Goal: Task Accomplishment & Management: Use online tool/utility

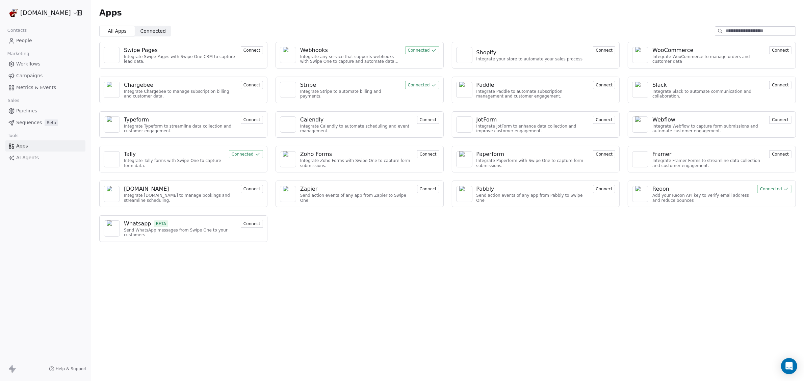
click at [427, 189] on button "Connect" at bounding box center [428, 189] width 22 height 8
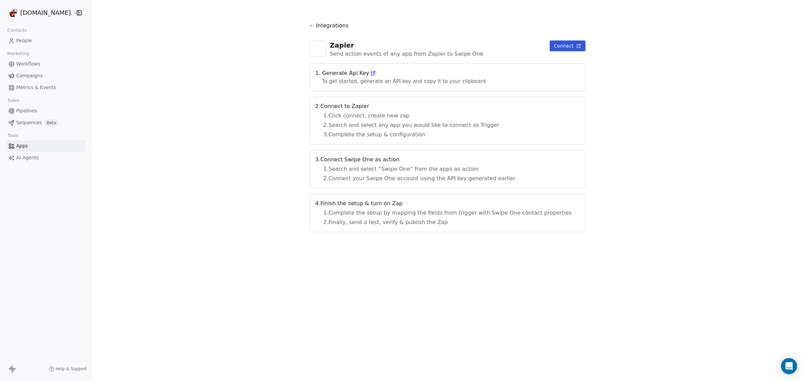
click at [31, 73] on span "Campaigns" at bounding box center [29, 75] width 26 height 7
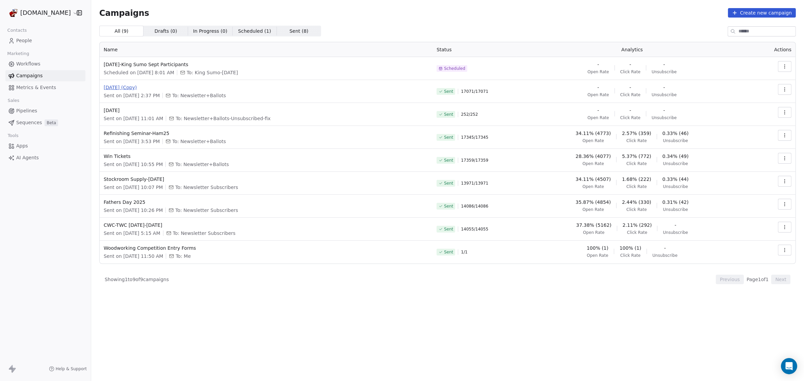
click at [127, 85] on span "[DATE] (Copy)" at bounding box center [266, 87] width 325 height 7
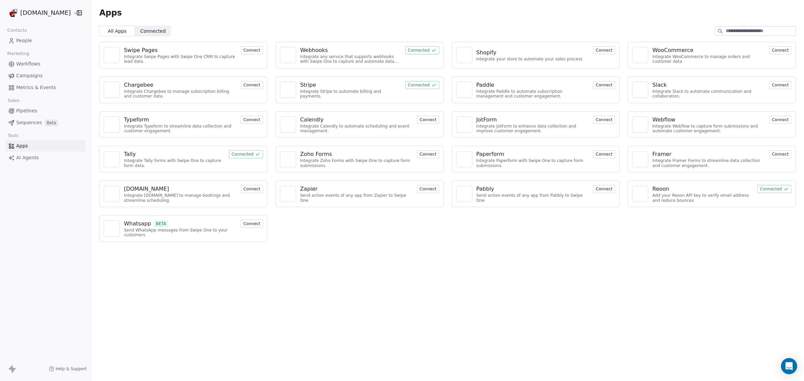
click at [26, 75] on span "Campaigns" at bounding box center [29, 75] width 26 height 7
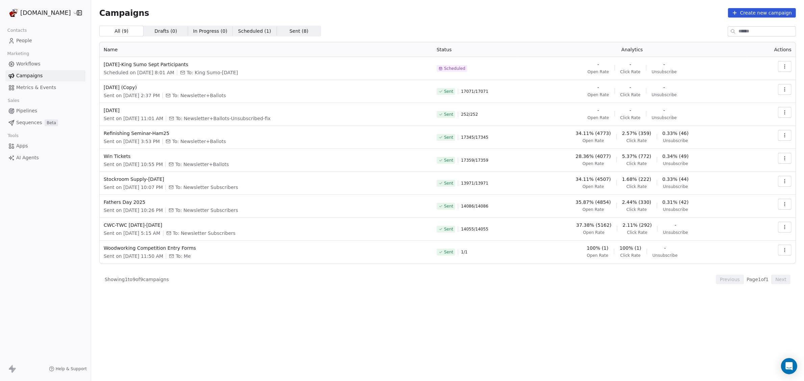
click at [784, 92] on icon "button" at bounding box center [784, 89] width 5 height 5
click at [758, 116] on span "View Analytics" at bounding box center [750, 115] width 39 height 8
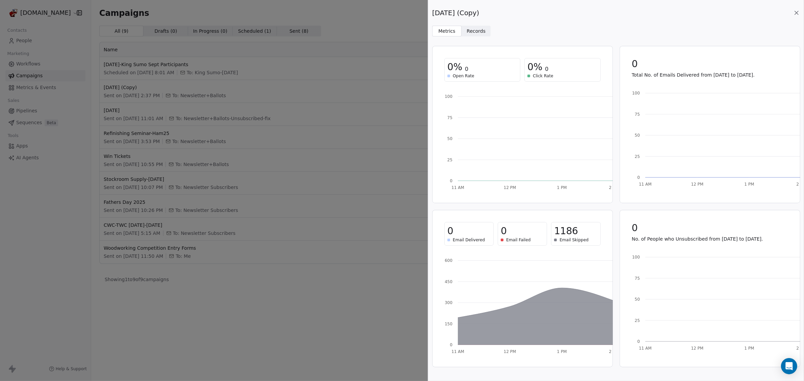
click at [473, 28] on span "Records" at bounding box center [476, 31] width 19 height 7
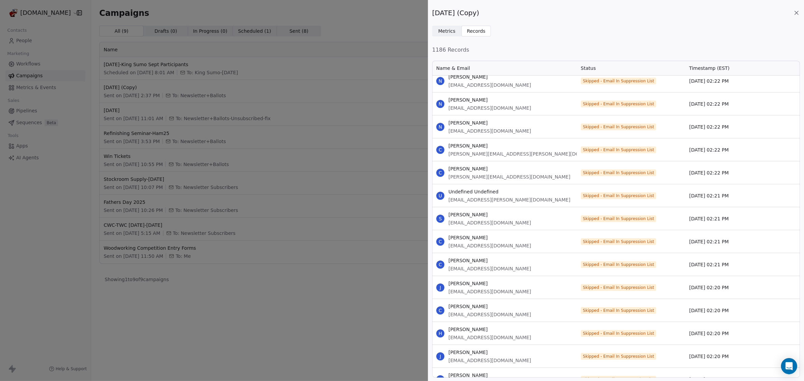
scroll to position [3141, 0]
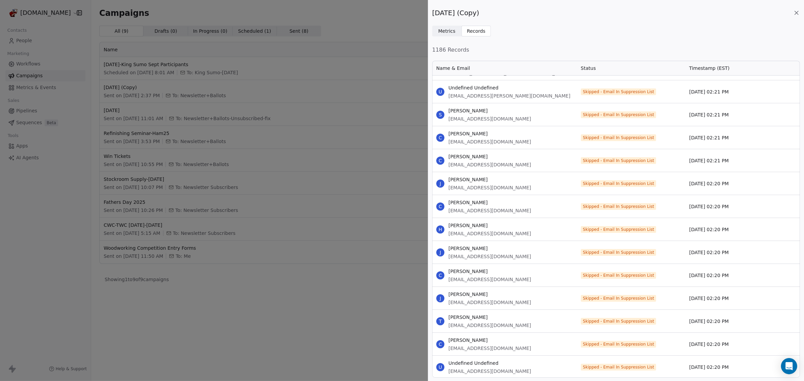
click at [42, 206] on div "[DATE] (Copy) Metrics Metrics Records Records 1186 Records Name & Email Status …" at bounding box center [402, 190] width 804 height 381
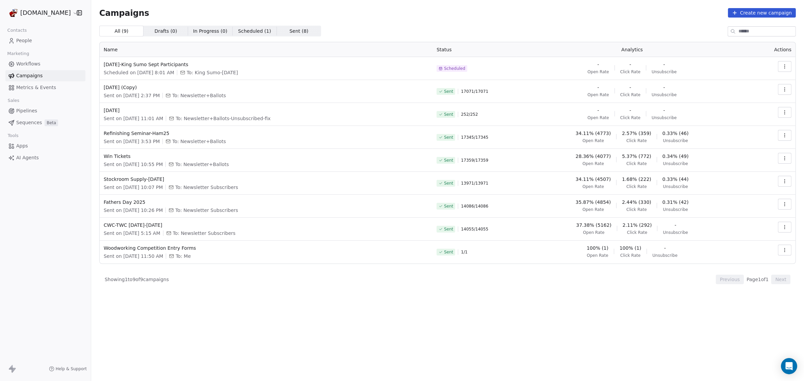
click at [787, 91] on icon "button" at bounding box center [784, 89] width 5 height 5
click at [763, 112] on span "View Analytics" at bounding box center [750, 115] width 39 height 8
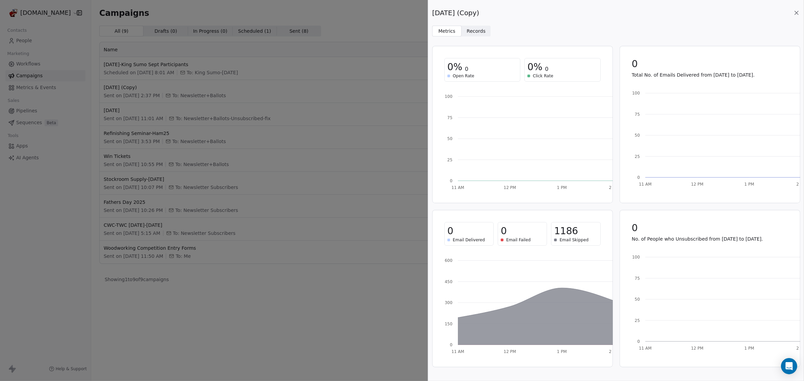
click at [480, 28] on span "Records" at bounding box center [476, 31] width 19 height 7
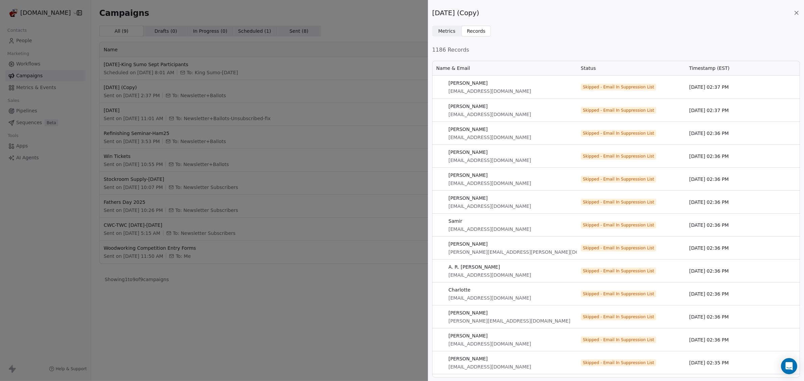
scroll to position [311, 361]
click at [594, 87] on span "Skipped - Email In Suppression List" at bounding box center [618, 86] width 71 height 5
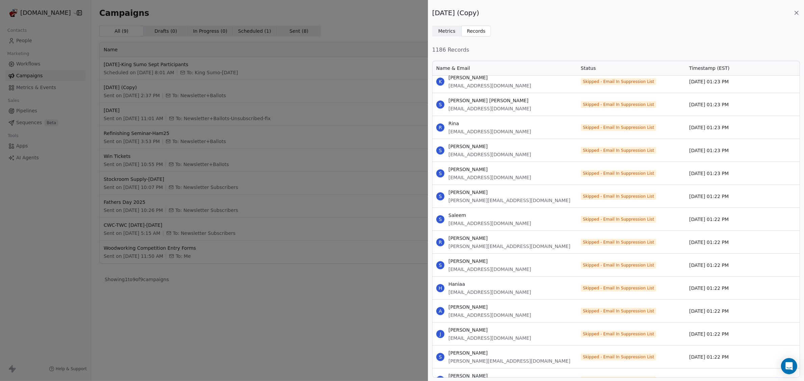
scroll to position [13473, 0]
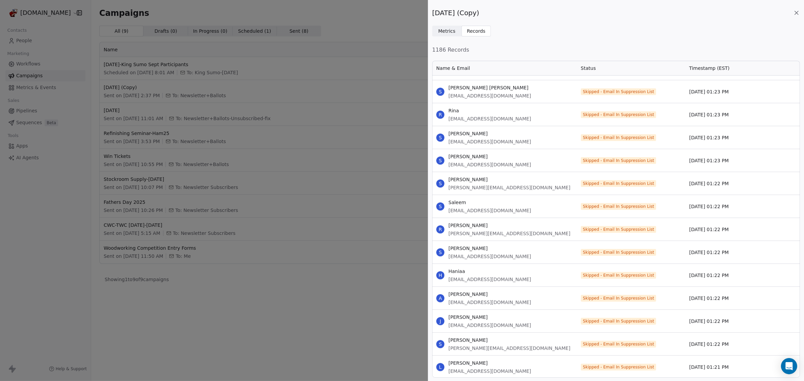
click at [451, 32] on span "Metrics" at bounding box center [446, 31] width 17 height 7
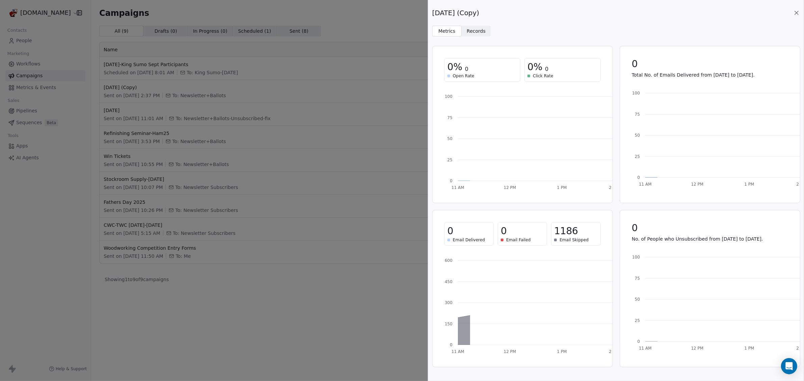
click at [368, 24] on div "[DATE] (Copy) Metrics Metrics Records Records 0% 0 Open Rate 0% 0 Click Rate 11…" at bounding box center [402, 190] width 804 height 381
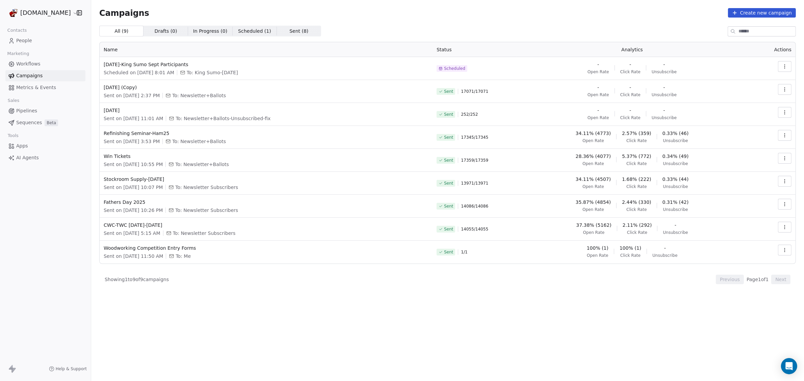
click at [295, 33] on span "Sent ( 8 )" at bounding box center [298, 31] width 19 height 7
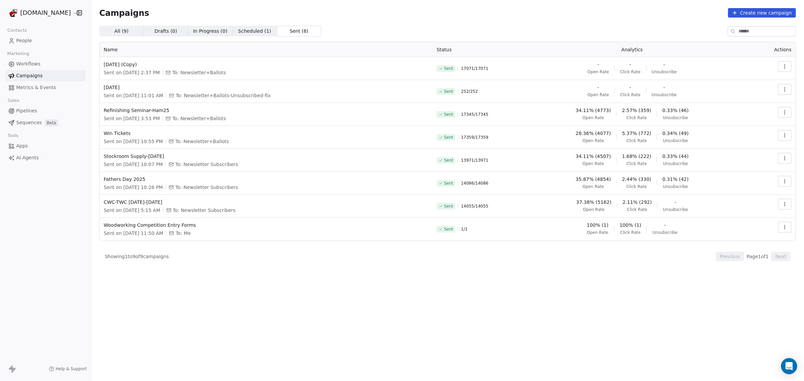
click at [786, 68] on icon "button" at bounding box center [784, 66] width 5 height 5
click at [711, 67] on html "[DOMAIN_NAME] Contacts People Marketing Workflows Campaigns Metrics & Events Sa…" at bounding box center [402, 190] width 804 height 381
click at [787, 65] on icon "button" at bounding box center [784, 66] width 5 height 5
click at [761, 90] on span "View Analytics" at bounding box center [750, 92] width 39 height 8
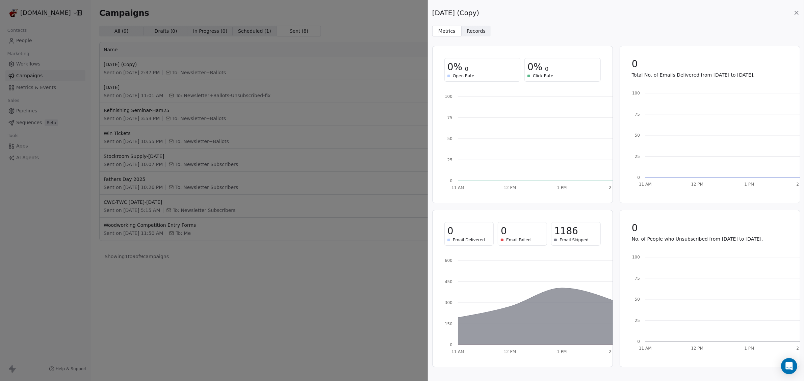
click at [799, 13] on icon at bounding box center [796, 12] width 7 height 7
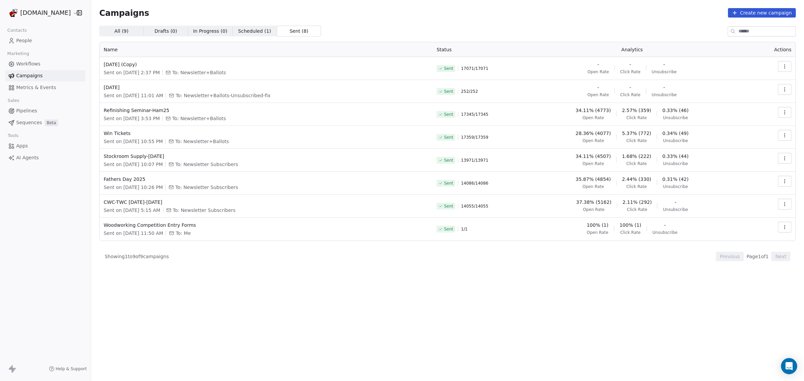
click at [783, 64] on icon "button" at bounding box center [784, 66] width 5 height 5
click at [742, 127] on span "Duplicate" at bounding box center [744, 125] width 26 height 8
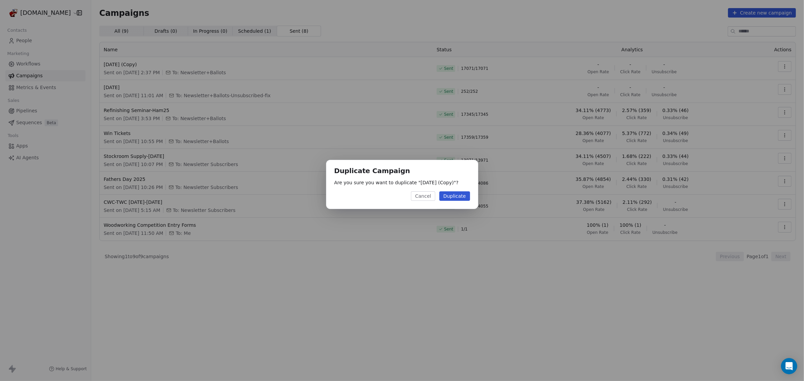
click at [454, 197] on button "Duplicate" at bounding box center [454, 195] width 31 height 9
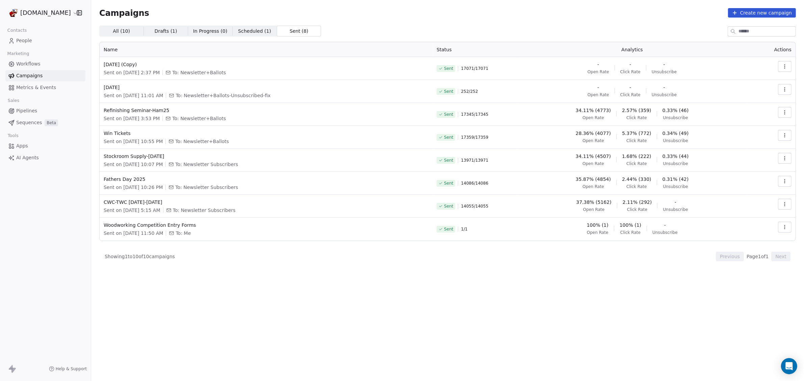
click at [790, 67] on button "button" at bounding box center [785, 66] width 14 height 11
click at [790, 67] on html "[DOMAIN_NAME] Contacts People Marketing Workflows Campaigns Metrics & Events Sa…" at bounding box center [402, 190] width 804 height 381
click at [784, 70] on button "button" at bounding box center [785, 66] width 14 height 11
click at [747, 124] on span "Duplicate" at bounding box center [744, 125] width 26 height 8
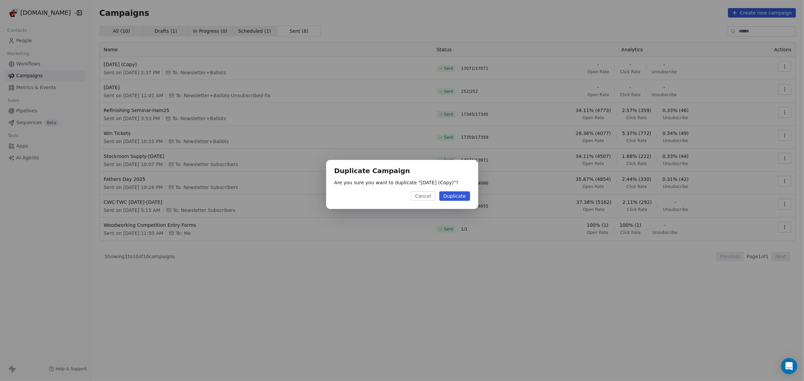
click at [459, 197] on button "Duplicate" at bounding box center [454, 195] width 31 height 9
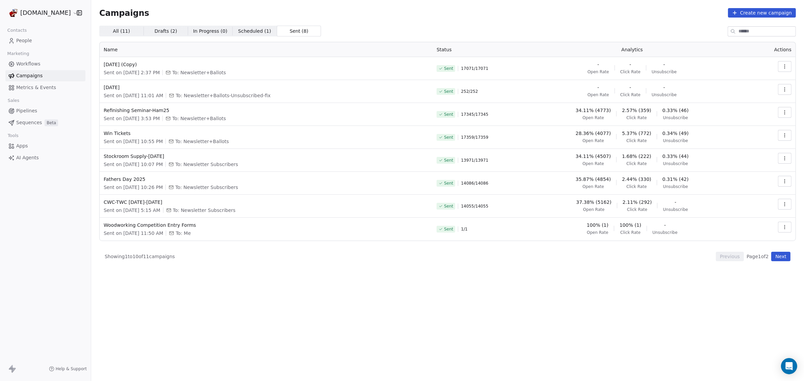
click at [164, 33] on span "Drafts ( 2 )" at bounding box center [166, 31] width 23 height 7
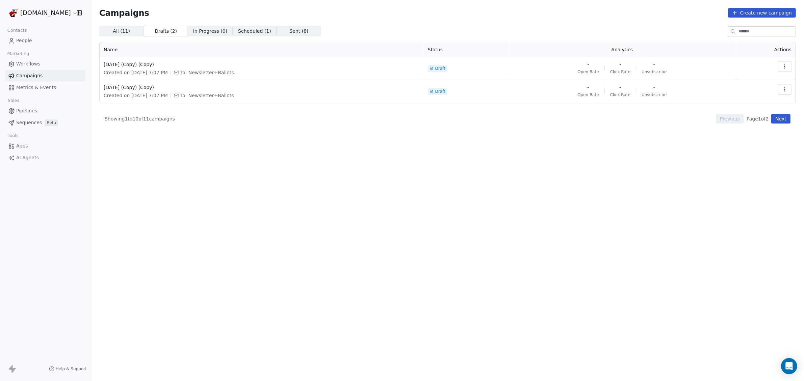
click at [786, 93] on button "button" at bounding box center [785, 89] width 14 height 11
click at [739, 138] on span "Delete" at bounding box center [740, 137] width 18 height 8
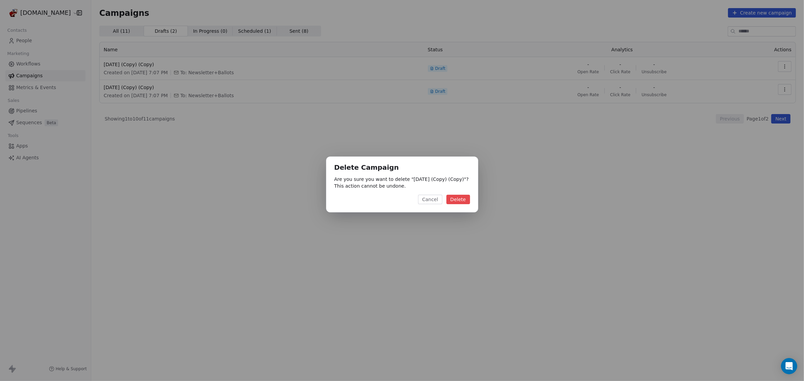
click at [457, 196] on button "Delete" at bounding box center [458, 199] width 24 height 9
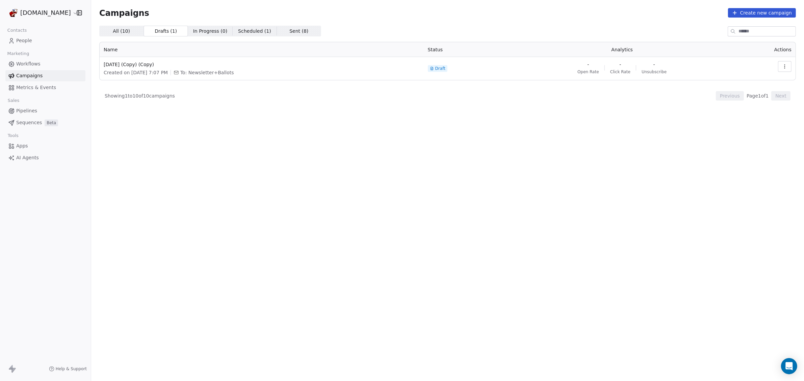
click at [790, 65] on button "button" at bounding box center [785, 66] width 14 height 11
click at [745, 95] on span "Rename" at bounding box center [742, 92] width 22 height 8
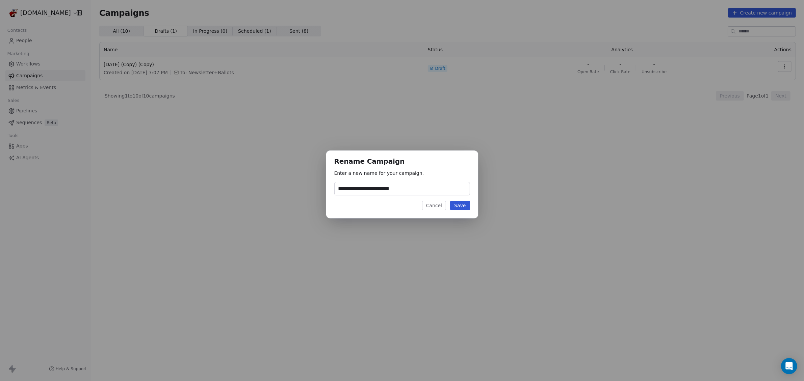
click at [441, 191] on input "**********" at bounding box center [402, 188] width 135 height 13
click at [427, 188] on input "**********" at bounding box center [402, 188] width 135 height 13
drag, startPoint x: 422, startPoint y: 188, endPoint x: 412, endPoint y: 188, distance: 10.5
click at [422, 188] on input "**********" at bounding box center [402, 188] width 135 height 13
click at [410, 188] on input "**********" at bounding box center [402, 188] width 135 height 13
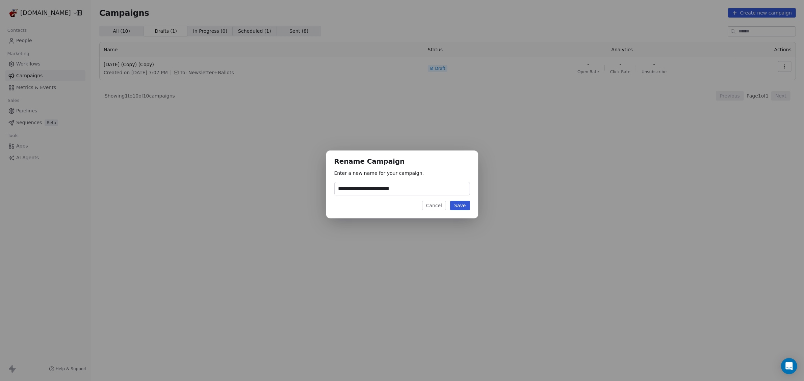
click at [409, 188] on input "**********" at bounding box center [402, 188] width 135 height 13
type input "**********"
click at [464, 208] on button "Save" at bounding box center [460, 205] width 20 height 9
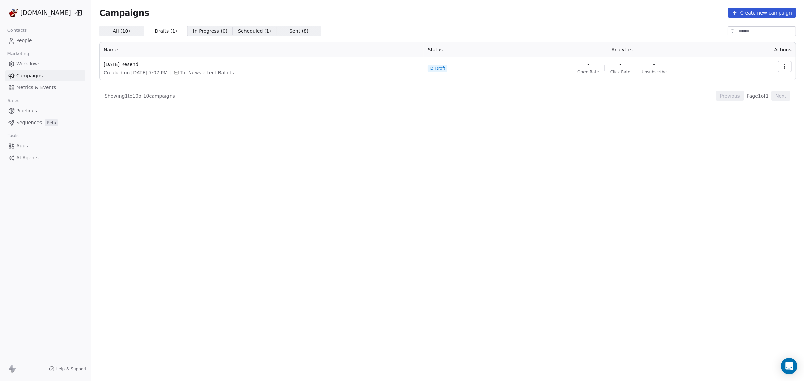
click at [783, 69] on button "button" at bounding box center [785, 66] width 14 height 11
click at [738, 85] on div "Edit" at bounding box center [732, 81] width 25 height 11
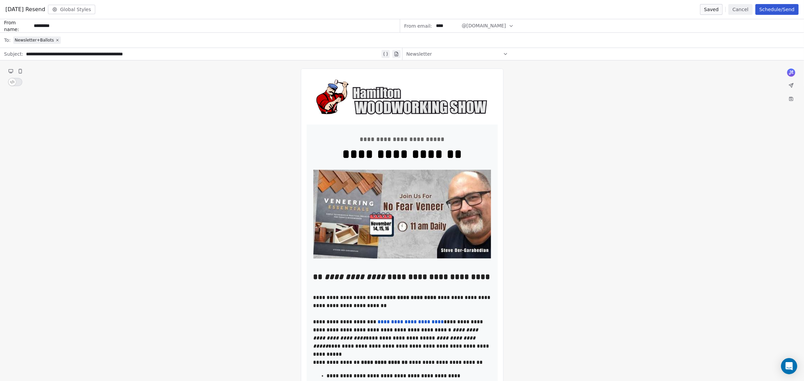
click at [439, 56] on div "Newsletter" at bounding box center [458, 54] width 102 height 11
click at [437, 68] on span "[PERSON_NAME]-[GEOGRAPHIC_DATA]" at bounding box center [458, 69] width 91 height 7
click at [58, 38] on div "Newsletter+Ballots" at bounding box center [406, 40] width 787 height 15
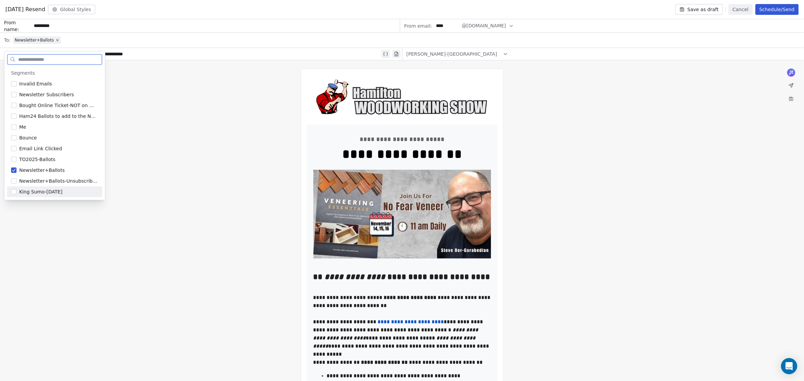
click at [12, 192] on button "Suggestions" at bounding box center [13, 191] width 5 height 5
click at [13, 193] on button "Suggestions" at bounding box center [13, 191] width 5 height 5
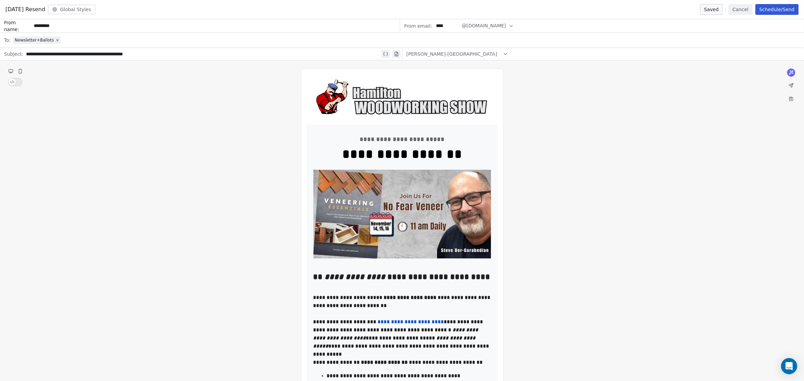
click at [26, 56] on div "**********" at bounding box center [203, 54] width 354 height 8
click at [384, 55] on icon at bounding box center [384, 54] width 1 height 4
click at [42, 56] on span "**********" at bounding box center [44, 54] width 32 height 5
click at [47, 75] on span "Choose Property" at bounding box center [51, 77] width 39 height 7
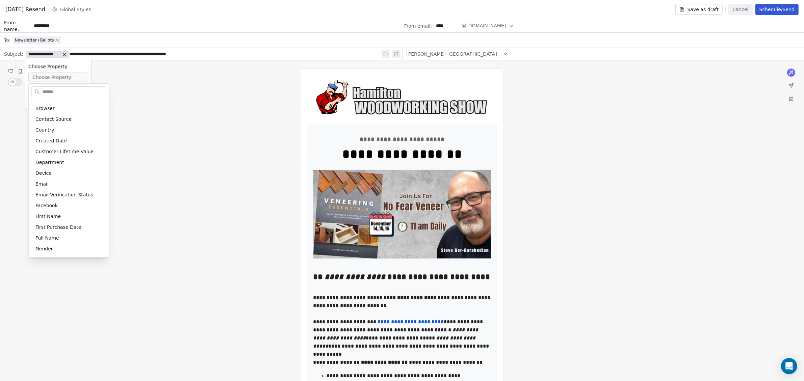
scroll to position [169, 0]
click at [66, 174] on div "First Name" at bounding box center [68, 174] width 75 height 11
click at [56, 52] on div "**********" at bounding box center [203, 54] width 354 height 8
click at [51, 52] on icon at bounding box center [53, 54] width 5 height 5
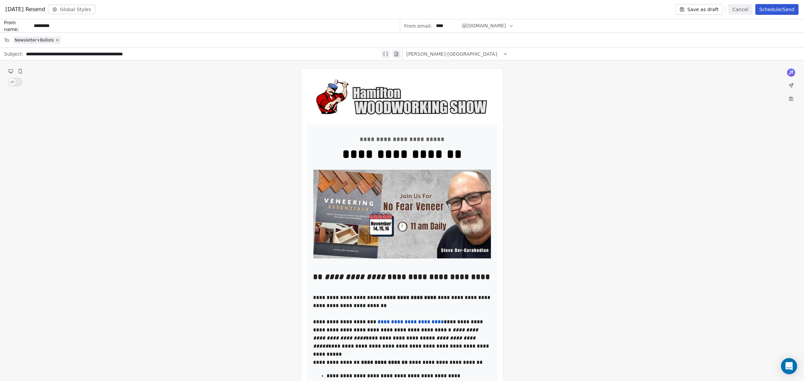
click at [780, 11] on button "Schedule/Send" at bounding box center [776, 9] width 43 height 11
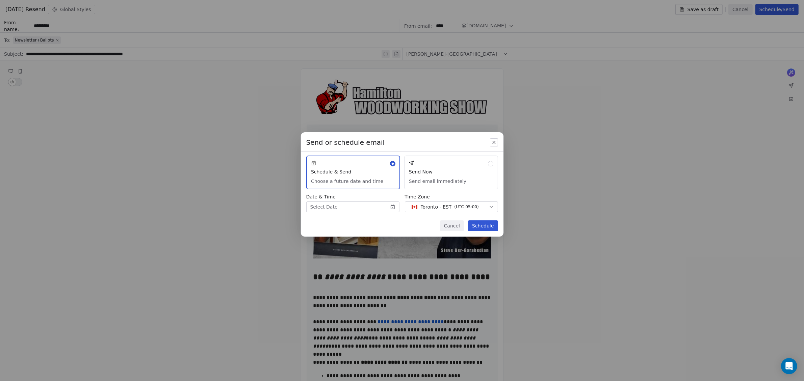
click at [428, 174] on button "Send Now Send email immediately" at bounding box center [451, 173] width 94 height 34
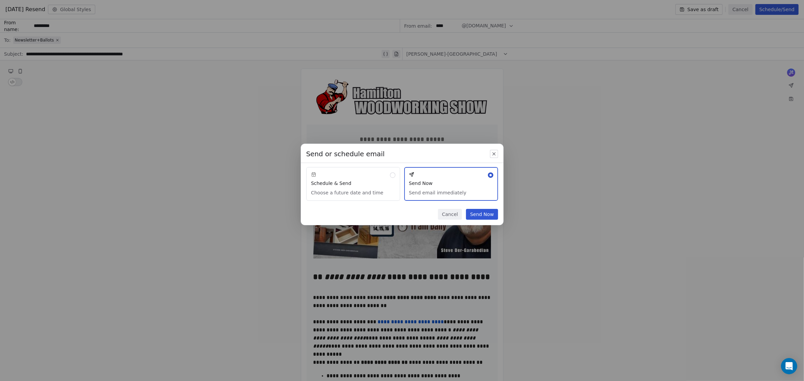
click at [485, 217] on button "Send Now" at bounding box center [482, 214] width 32 height 11
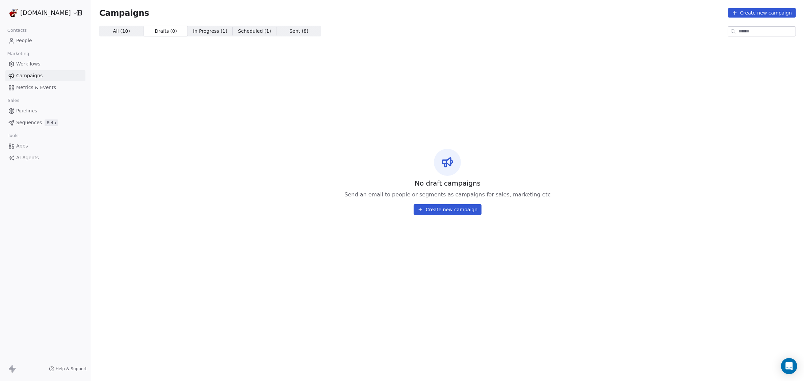
click at [35, 74] on span "Campaigns" at bounding box center [29, 75] width 26 height 7
drag, startPoint x: 149, startPoint y: 74, endPoint x: 135, endPoint y: 57, distance: 21.4
click at [149, 74] on div "No draft campaigns Send an email to people or segments as campaigns for sales, …" at bounding box center [447, 182] width 697 height 280
click at [121, 37] on div "All ( 10 ) All ( 10 ) Drafts ( 0 ) Drafts ( 0 ) In Progress ( 1 ) In Progress (…" at bounding box center [447, 174] width 697 height 296
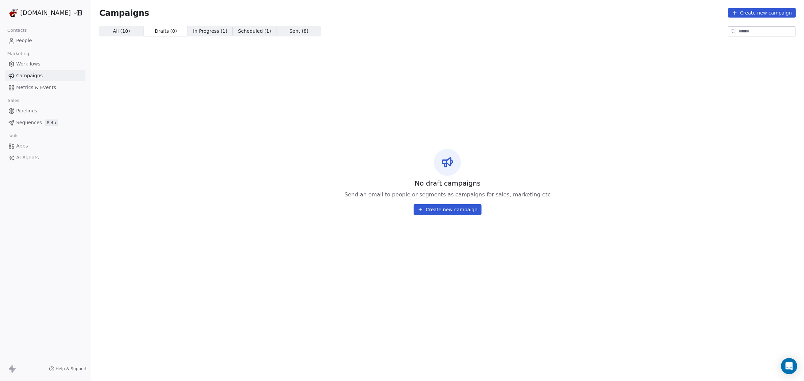
click at [123, 31] on span "All ( 10 )" at bounding box center [121, 31] width 17 height 7
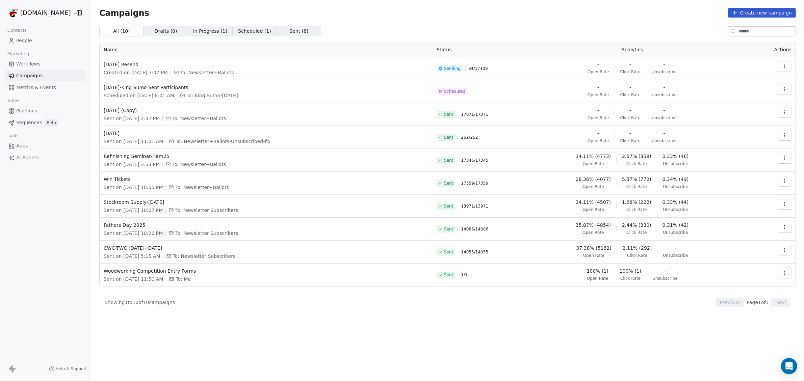
click at [52, 90] on span "Metrics & Events" at bounding box center [36, 87] width 40 height 7
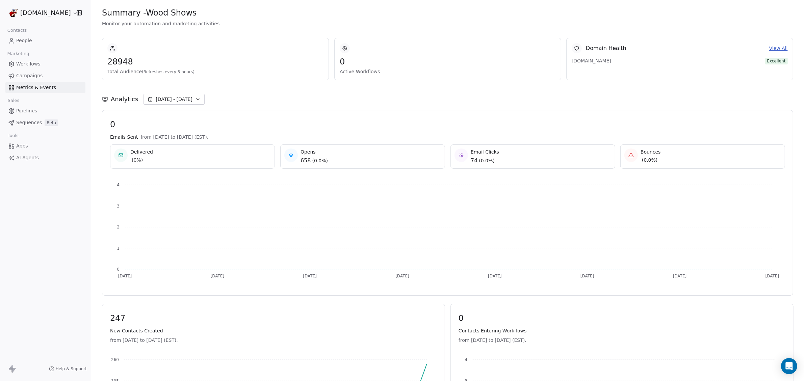
click at [186, 99] on span "[DATE] - [DATE]" at bounding box center [174, 99] width 37 height 7
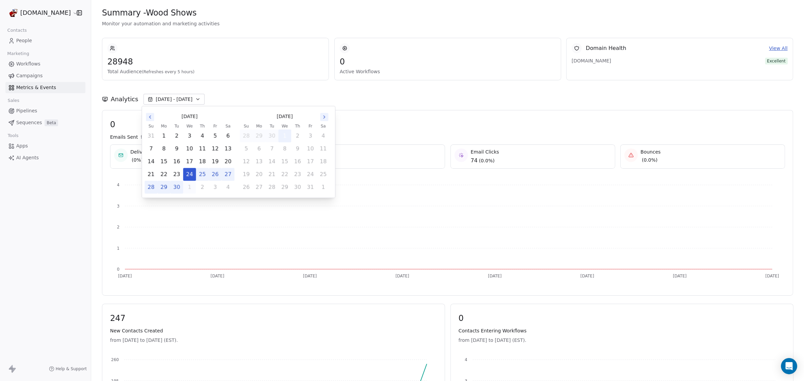
click at [285, 137] on button "1" at bounding box center [285, 136] width 12 height 12
click at [425, 137] on div "Emails Sent from [DATE] to [DATE] (EST)." at bounding box center [447, 137] width 675 height 7
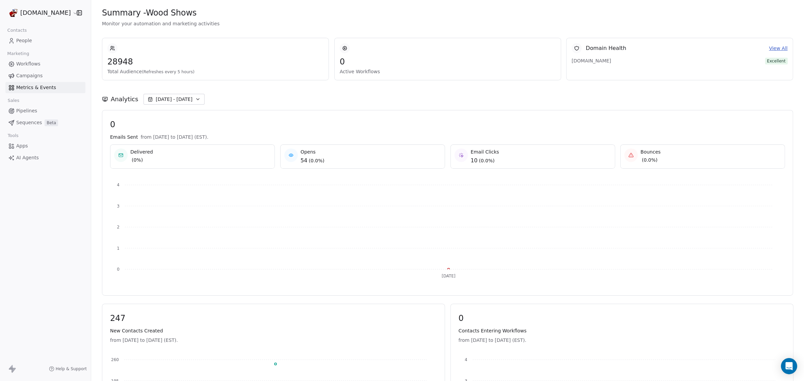
click at [313, 159] on span "( 0.0% )" at bounding box center [317, 160] width 16 height 7
click at [292, 155] on div at bounding box center [291, 156] width 14 height 14
click at [29, 147] on link "Apps" at bounding box center [45, 145] width 80 height 11
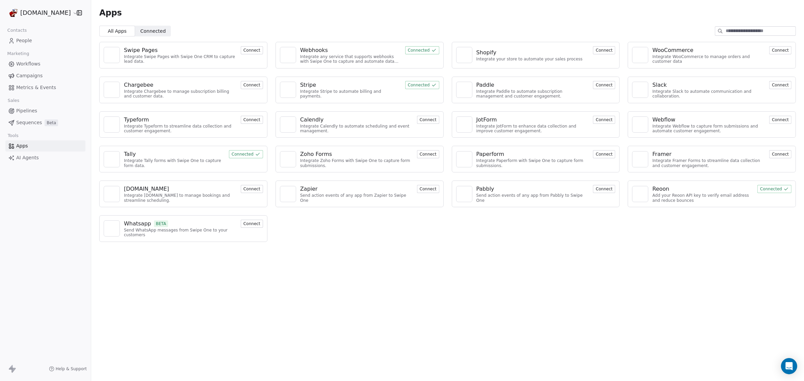
click at [320, 56] on div "Integrate any service that supports webhooks with Swipe One to capture and auto…" at bounding box center [350, 59] width 101 height 10
click at [312, 49] on div "Webhooks" at bounding box center [314, 50] width 28 height 8
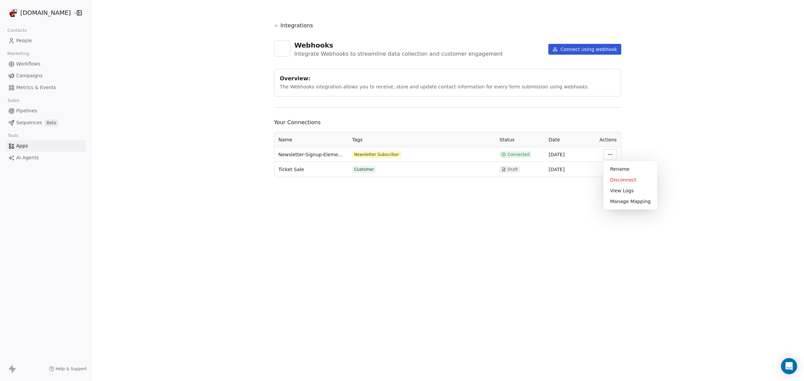
click at [609, 154] on html "[DOMAIN_NAME] Contacts People Marketing Workflows Campaigns Metrics & Events Sa…" at bounding box center [402, 190] width 804 height 381
click at [313, 156] on html "[DOMAIN_NAME] Contacts People Marketing Workflows Campaigns Metrics & Events Sa…" at bounding box center [402, 190] width 804 height 381
click at [390, 158] on td "Newsletter Subscriber" at bounding box center [422, 154] width 148 height 15
click at [384, 155] on div "Newsletter Subscriber" at bounding box center [376, 154] width 45 height 5
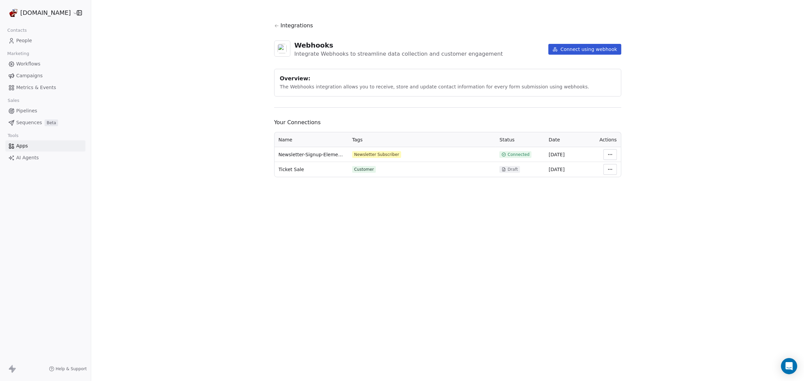
click at [524, 155] on span "Connected" at bounding box center [518, 154] width 22 height 5
click at [558, 157] on span "[DATE]" at bounding box center [557, 154] width 16 height 5
click at [610, 155] on html "[DOMAIN_NAME] Contacts People Marketing Workflows Campaigns Metrics & Events Sa…" at bounding box center [402, 190] width 804 height 381
click at [618, 202] on div "Manage Mapping" at bounding box center [630, 201] width 49 height 11
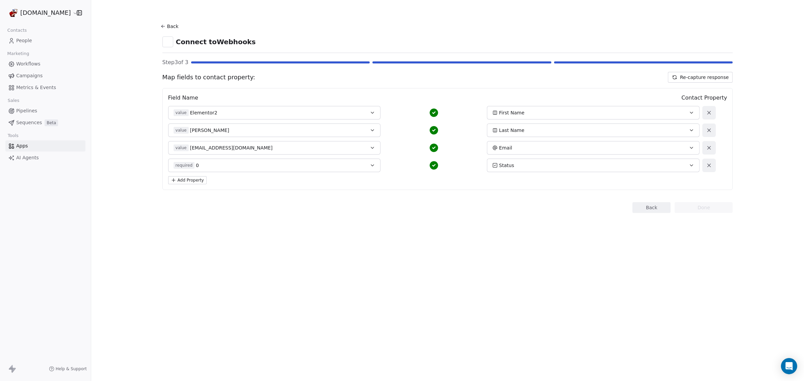
click at [164, 43] on img at bounding box center [167, 41] width 7 height 7
click at [161, 27] on icon at bounding box center [162, 26] width 5 height 5
